Goal: Information Seeking & Learning: Find specific fact

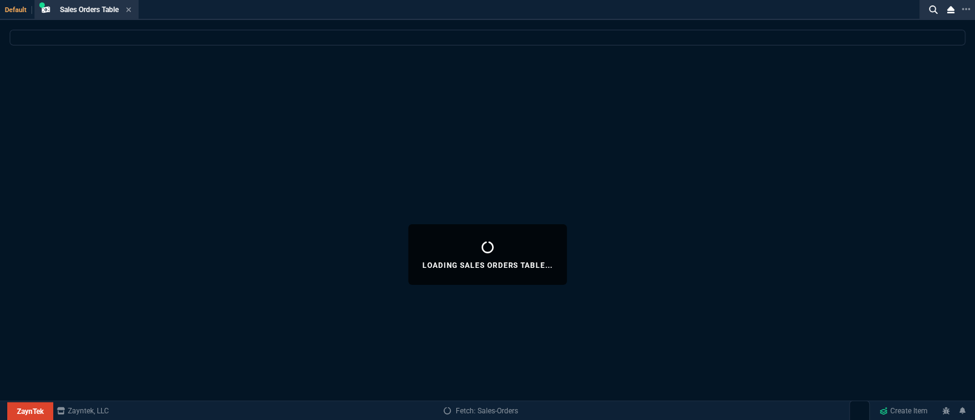
select select "5: [PERSON_NAME]"
select select
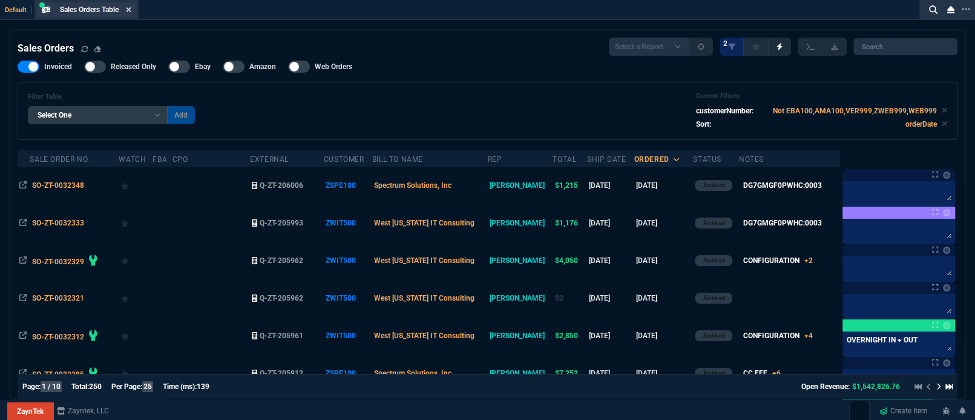
click at [131, 9] on icon at bounding box center [128, 9] width 5 height 5
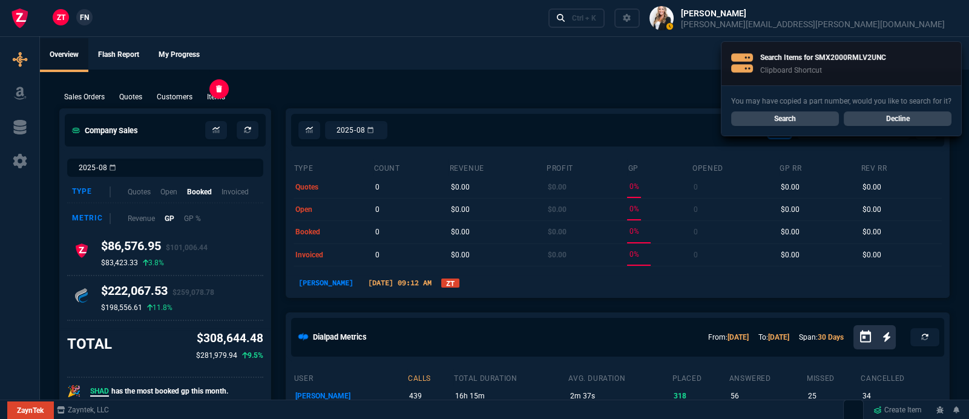
click at [208, 96] on p "Items" at bounding box center [216, 96] width 18 height 11
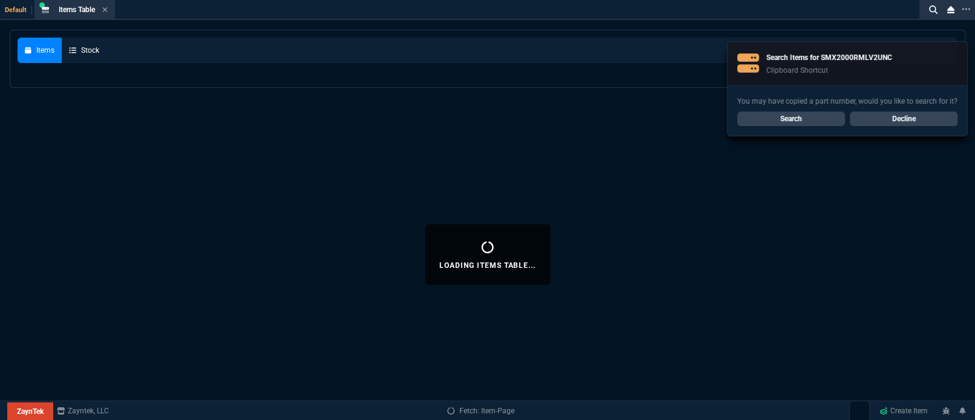
click at [929, 118] on link "Decline" at bounding box center [904, 118] width 108 height 15
select select
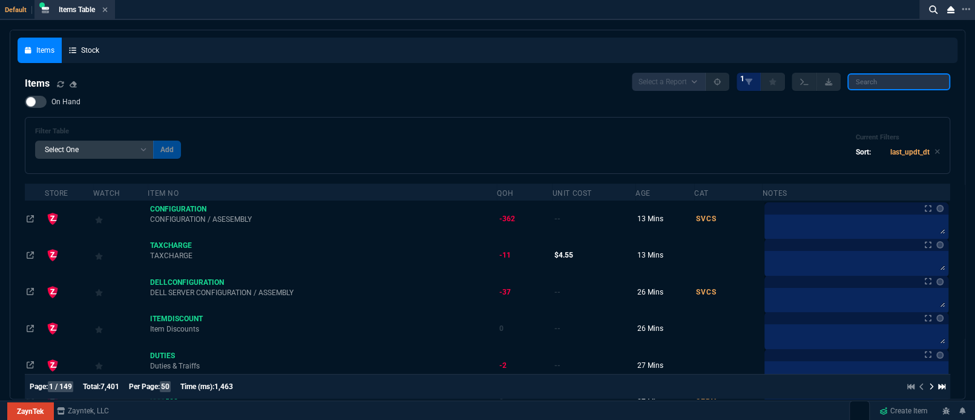
click at [897, 87] on input "search" at bounding box center [899, 81] width 103 height 17
paste input "SMX2000RMLV2UNC*"
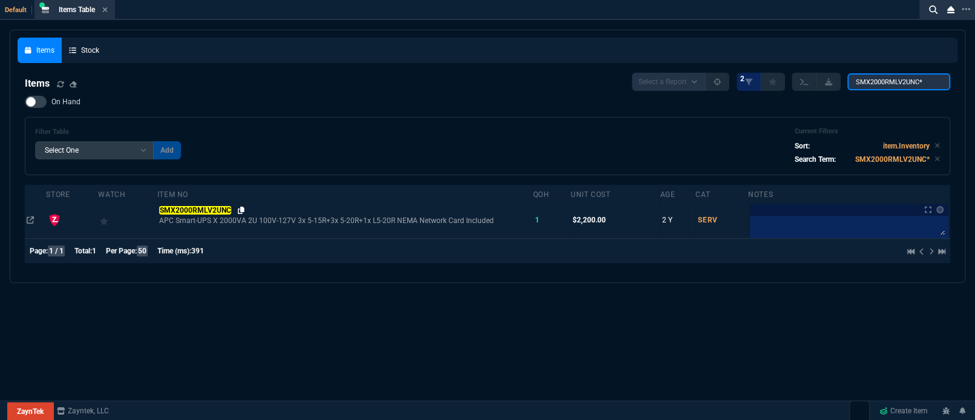
type input "SMX2000RMLV2UNC*"
click at [238, 210] on icon at bounding box center [241, 209] width 7 height 7
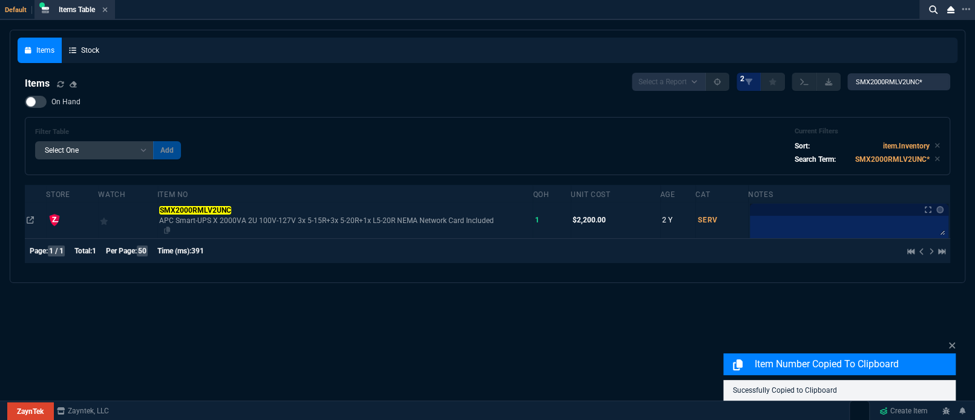
click at [180, 224] on span "APC Smart-UPS X 2000VA 2U 100V-127V 3x 5-15R+3x 5-20R+1x L5-20R NEMA Network Ca…" at bounding box center [345, 221] width 372 height 10
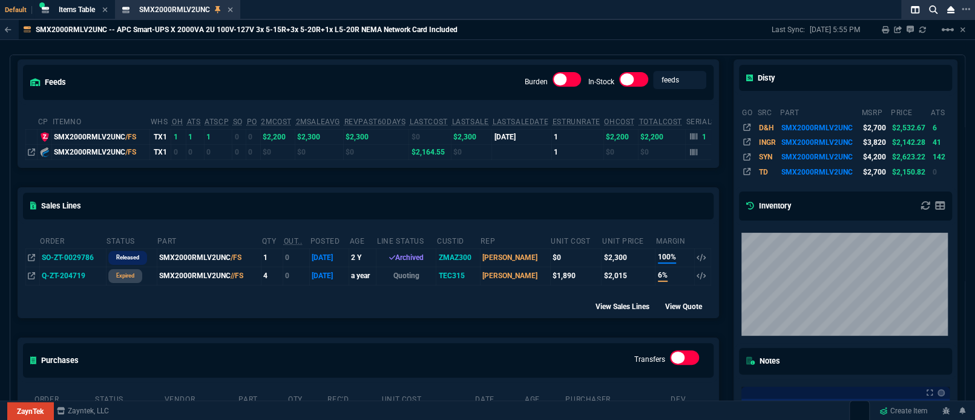
scroll to position [107, 0]
